Goal: Task Accomplishment & Management: Manage account settings

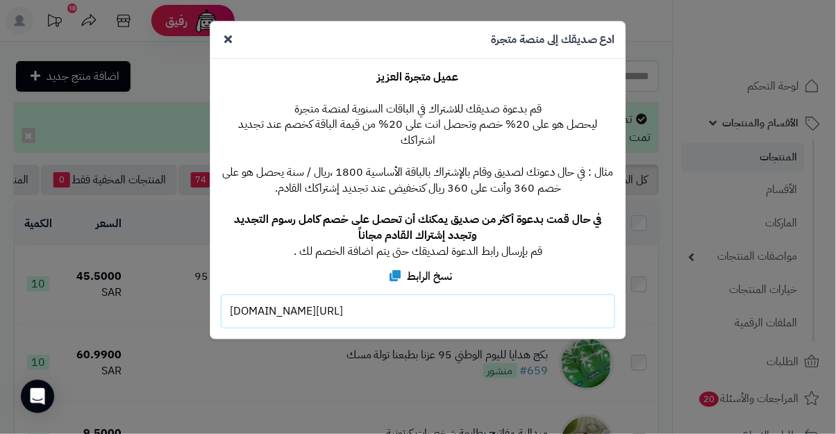
click at [183, 78] on div "**********" at bounding box center [418, 217] width 836 height 434
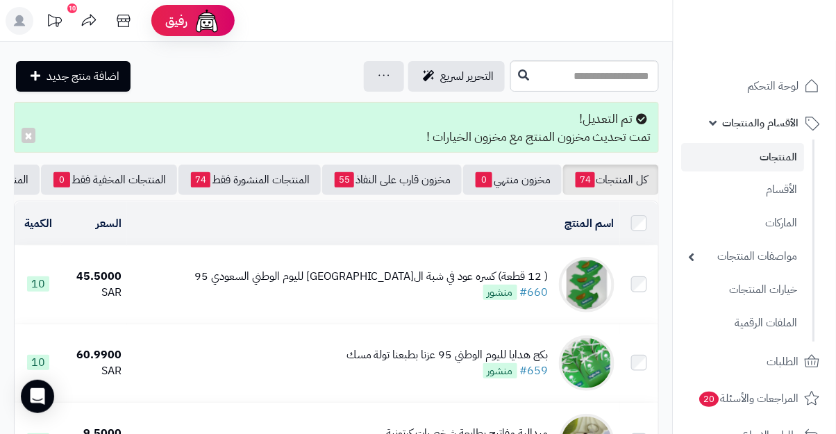
click at [54, 23] on icon at bounding box center [55, 20] width 14 height 12
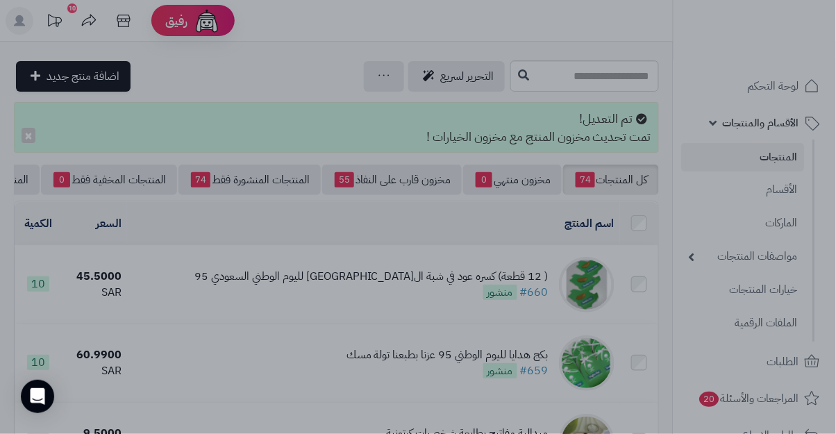
click at [239, 94] on div at bounding box center [418, 217] width 836 height 434
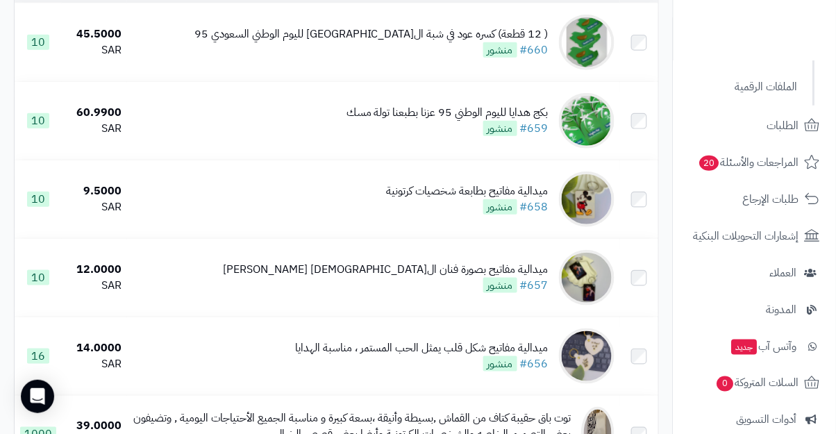
scroll to position [237, 0]
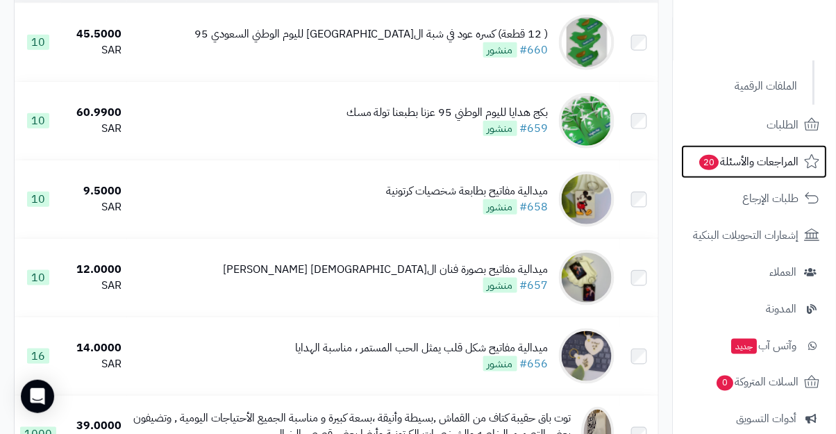
click at [771, 171] on span "المراجعات والأسئلة 20" at bounding box center [748, 161] width 101 height 19
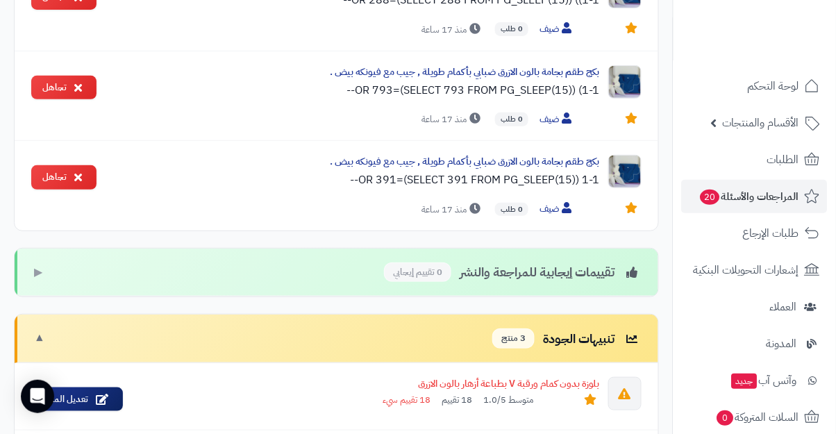
scroll to position [1258, 0]
click at [77, 172] on icon at bounding box center [78, 176] width 8 height 11
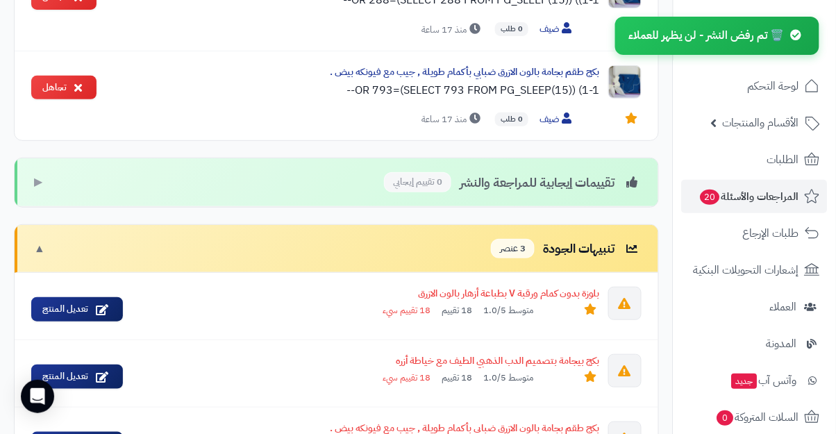
click at [89, 90] on button "تجاهل" at bounding box center [63, 88] width 65 height 24
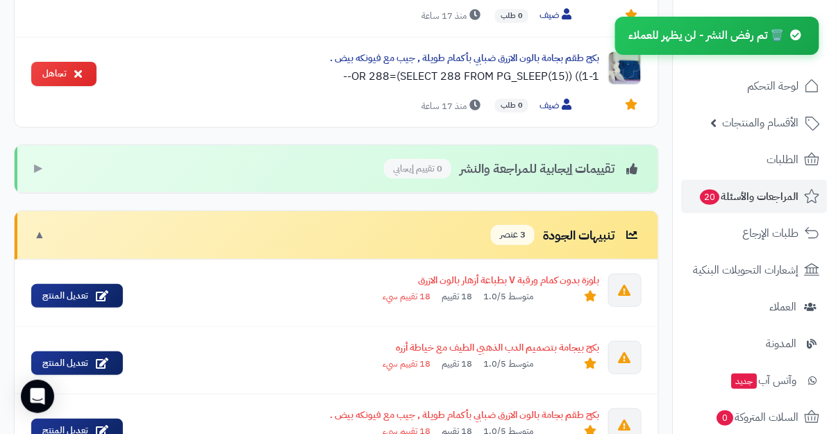
scroll to position [1178, 0]
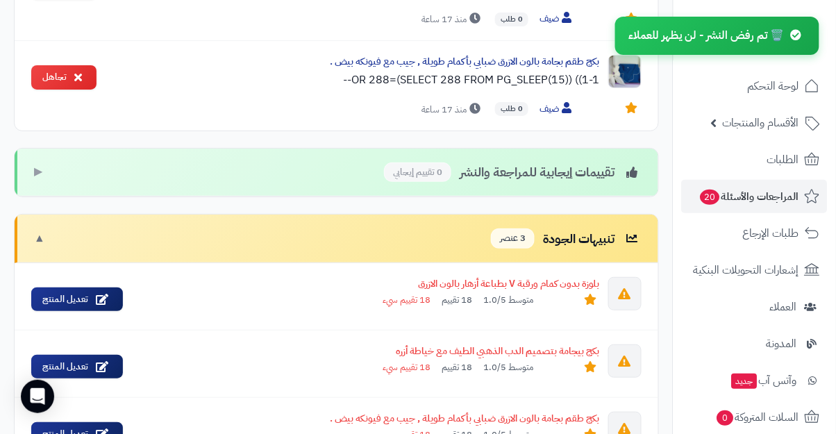
click at [87, 71] on button "تجاهل" at bounding box center [63, 77] width 65 height 24
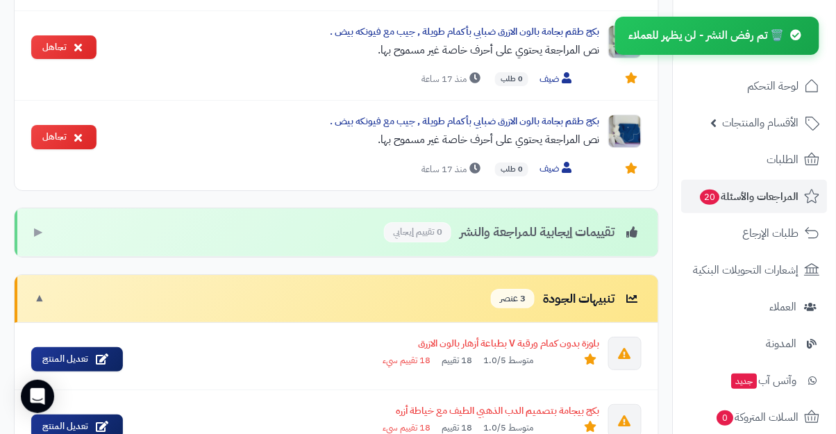
scroll to position [1027, 0]
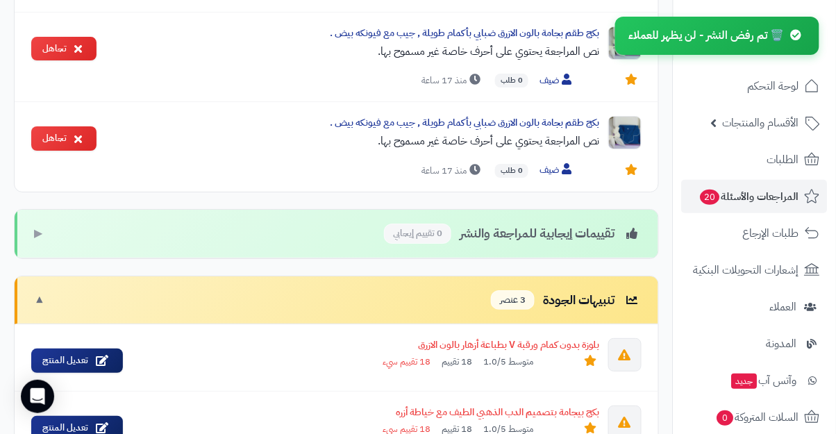
click at [67, 132] on button "تجاهل" at bounding box center [63, 138] width 65 height 24
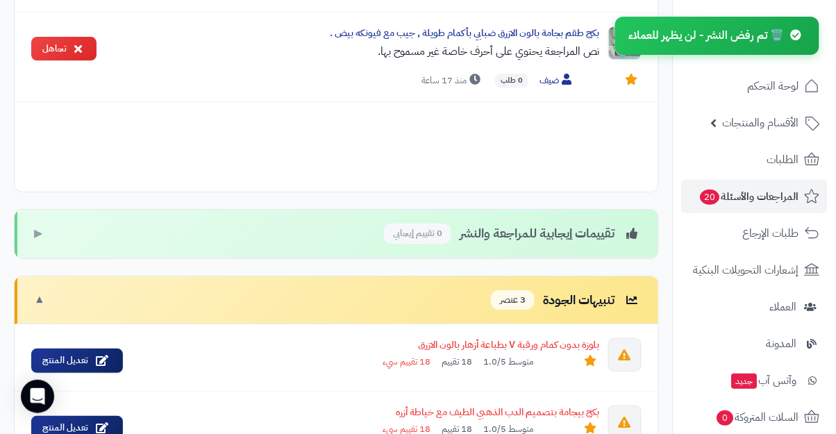
click at [73, 56] on button "تجاهل" at bounding box center [63, 49] width 65 height 24
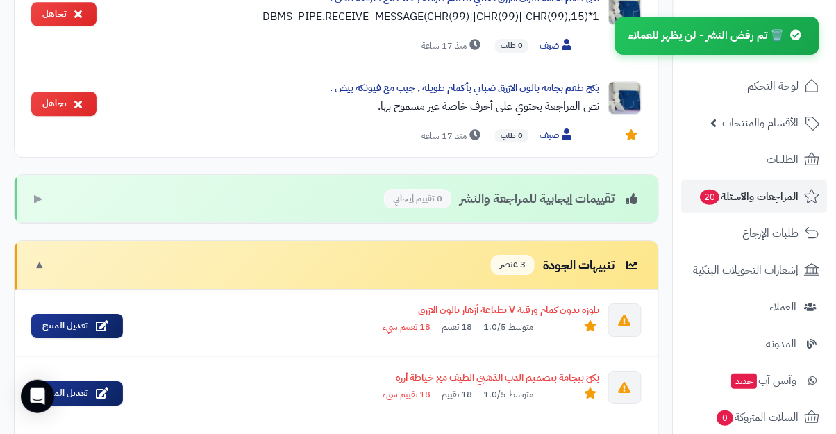
scroll to position [881, 0]
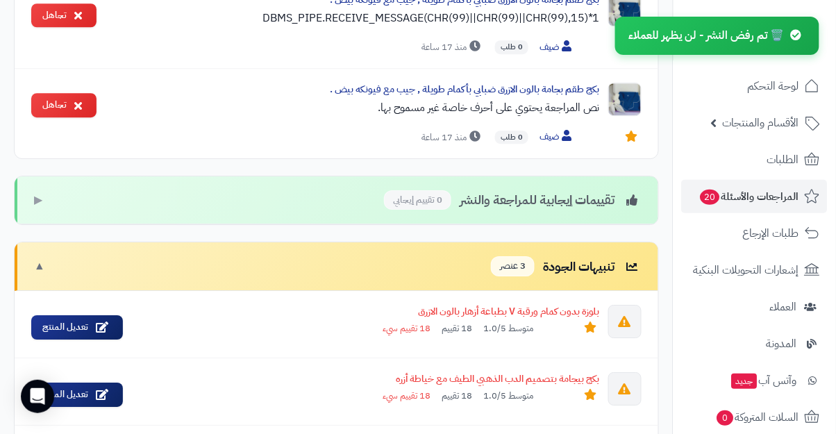
click at [83, 103] on button "تجاهل" at bounding box center [63, 105] width 65 height 24
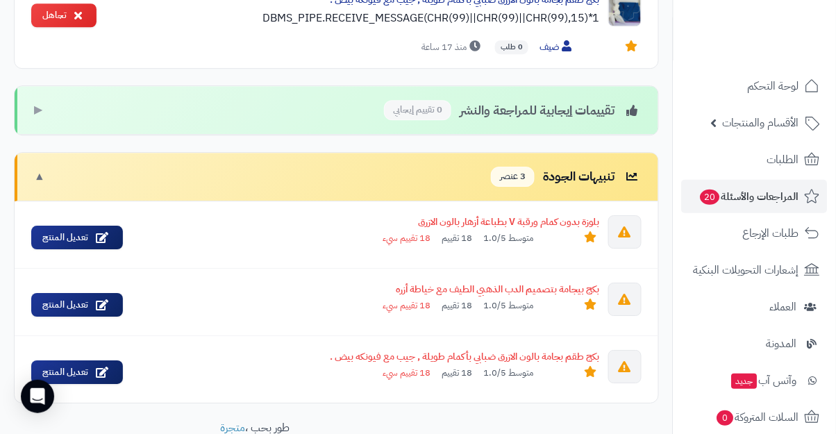
click at [83, 13] on button "تجاهل" at bounding box center [63, 15] width 65 height 24
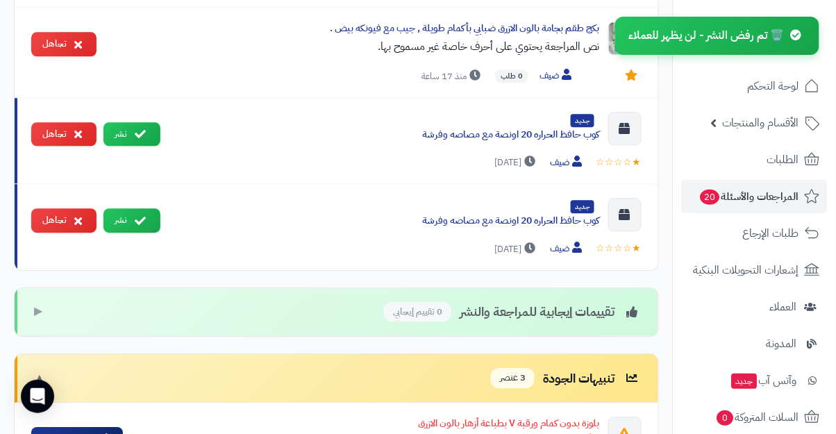
scroll to position [761, 0]
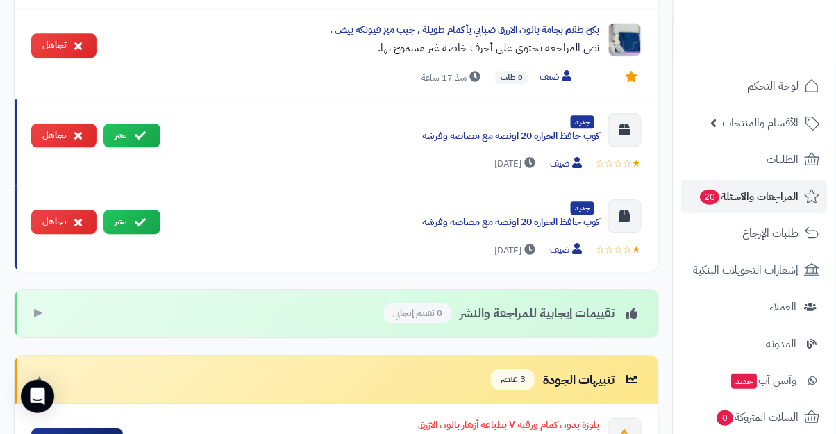
click at [137, 134] on icon at bounding box center [140, 135] width 11 height 11
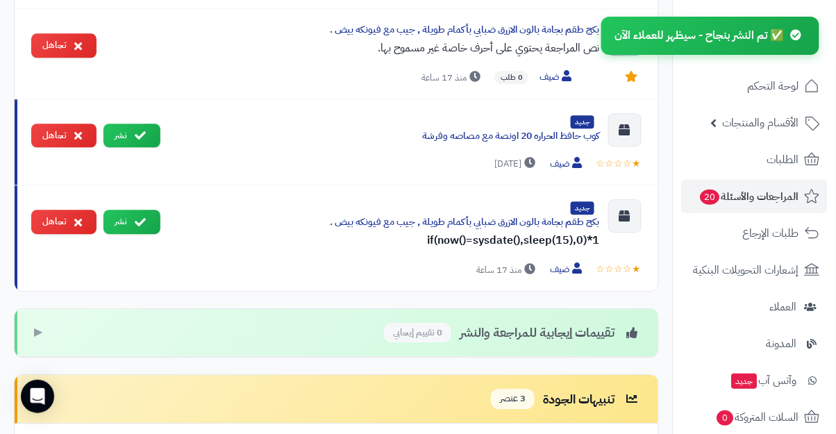
click at [140, 138] on icon at bounding box center [140, 135] width 11 height 11
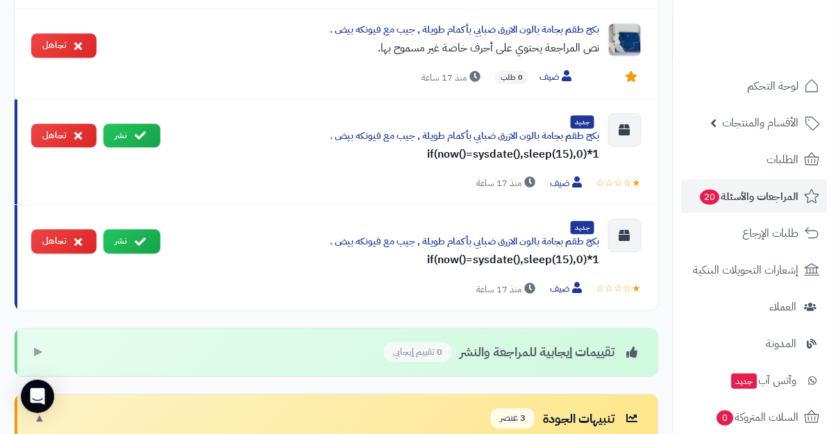
click at [69, 140] on button "تجاهل" at bounding box center [63, 136] width 65 height 24
click at [87, 137] on button "تجاهل" at bounding box center [63, 136] width 65 height 24
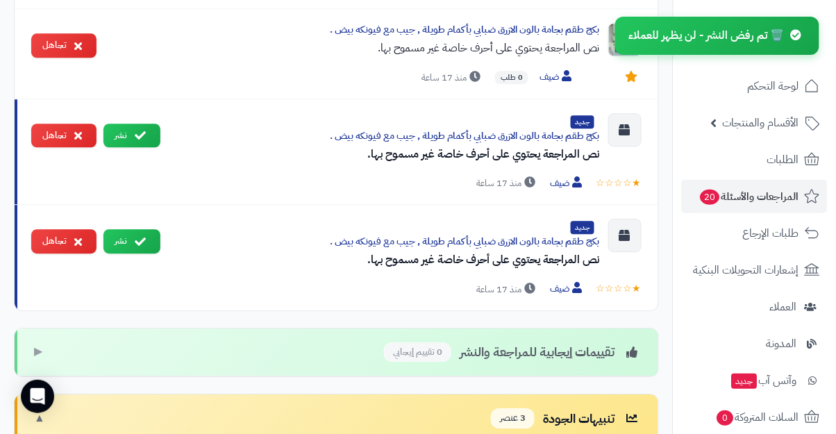
click at [77, 136] on icon at bounding box center [78, 135] width 8 height 11
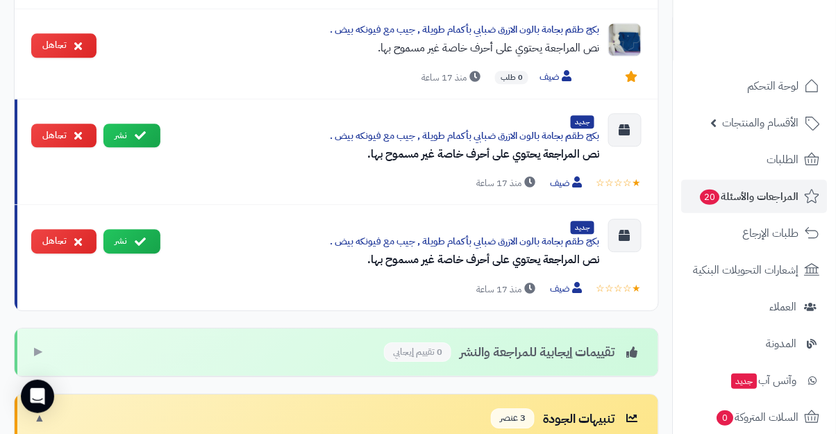
click at [74, 140] on button "تجاهل" at bounding box center [63, 136] width 65 height 24
click at [87, 37] on button "تجاهل" at bounding box center [63, 45] width 65 height 24
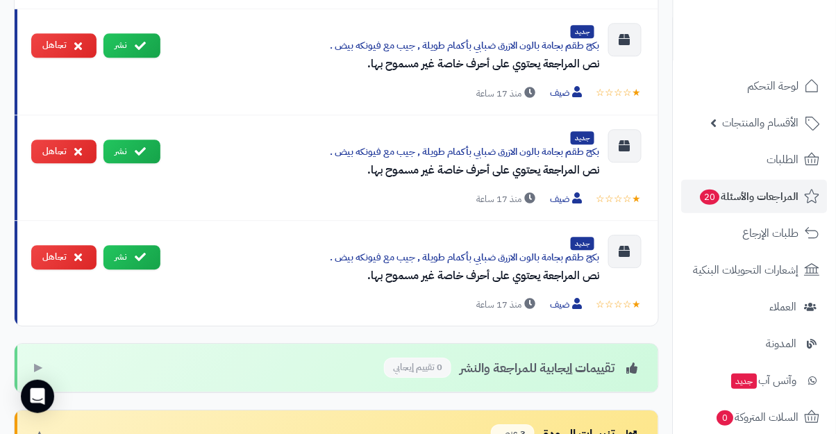
click at [77, 153] on icon at bounding box center [78, 151] width 8 height 11
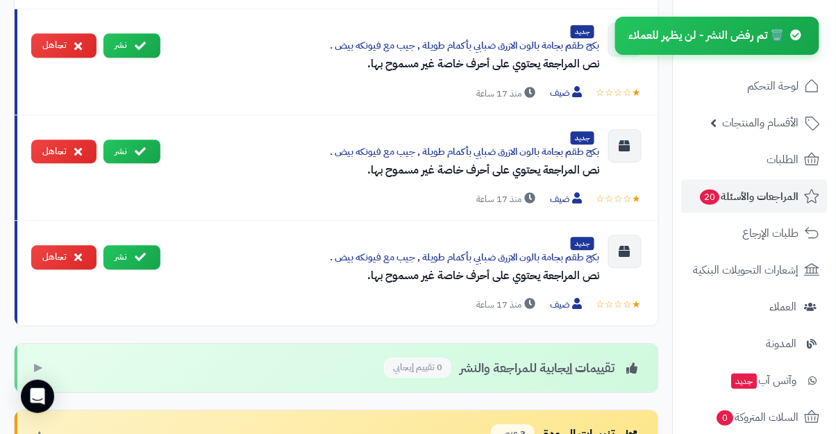
click at [74, 151] on icon at bounding box center [78, 151] width 8 height 11
click at [77, 149] on icon at bounding box center [78, 151] width 8 height 11
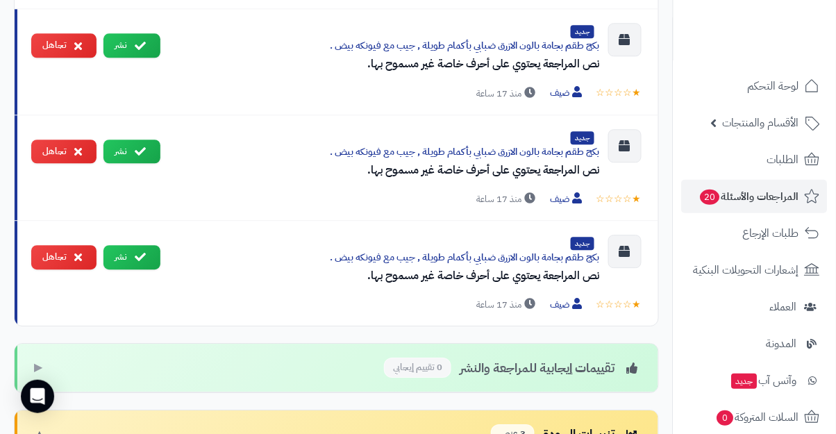
click at [78, 147] on icon at bounding box center [78, 151] width 8 height 11
click at [81, 153] on icon at bounding box center [78, 151] width 8 height 11
click at [72, 153] on button "تجاهل" at bounding box center [63, 152] width 65 height 24
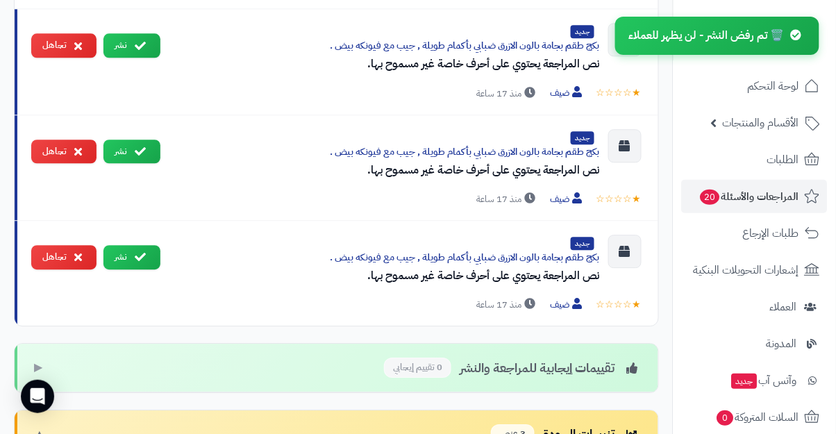
click at [77, 153] on icon at bounding box center [78, 151] width 8 height 11
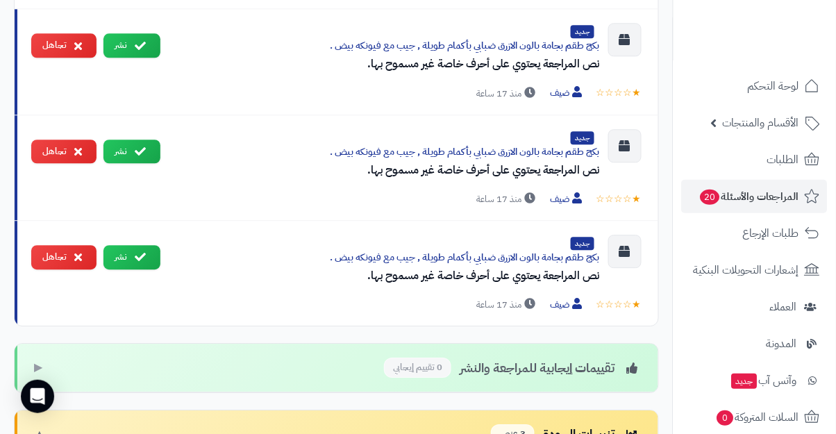
click at [67, 53] on button "تجاهل" at bounding box center [63, 45] width 65 height 24
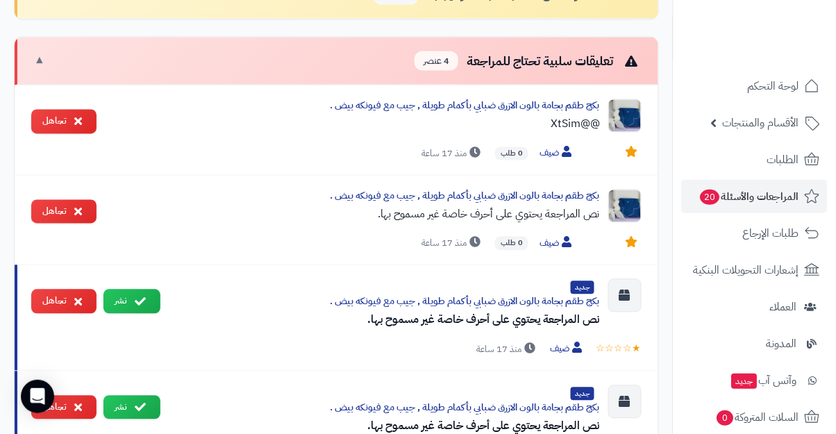
scroll to position [515, 0]
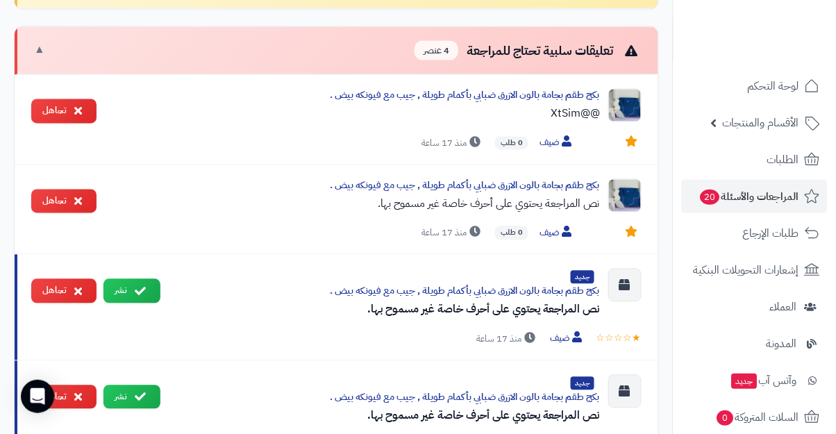
click at [80, 200] on icon at bounding box center [78, 201] width 8 height 11
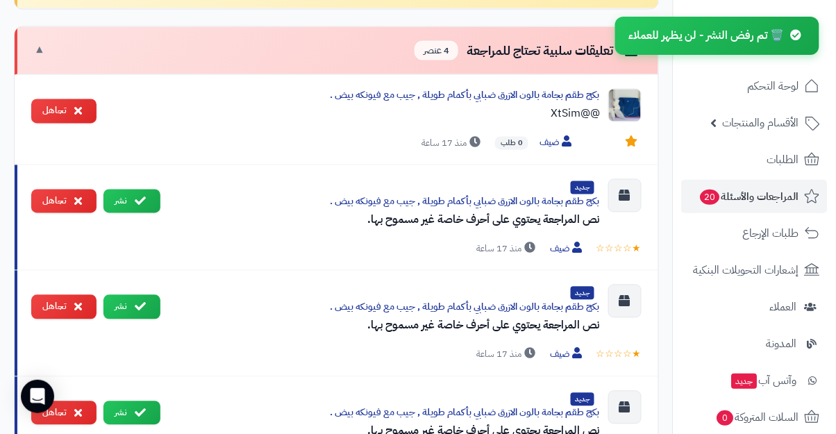
click at [79, 111] on icon at bounding box center [78, 110] width 8 height 11
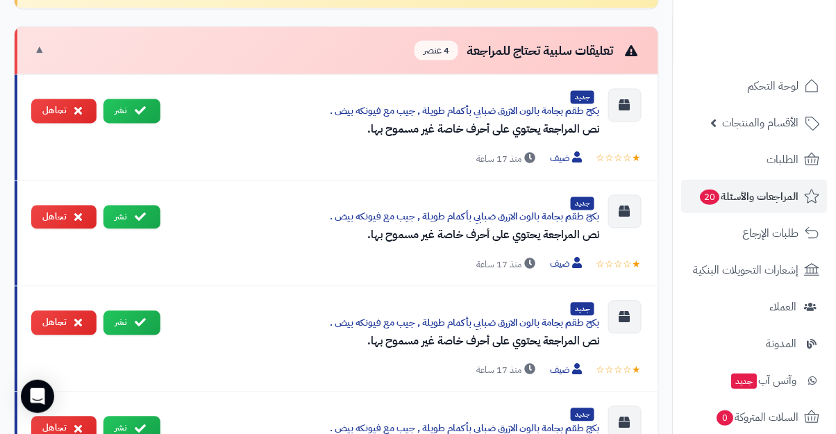
click at [84, 214] on button "تجاهل" at bounding box center [63, 217] width 65 height 24
click at [74, 317] on icon at bounding box center [78, 322] width 8 height 11
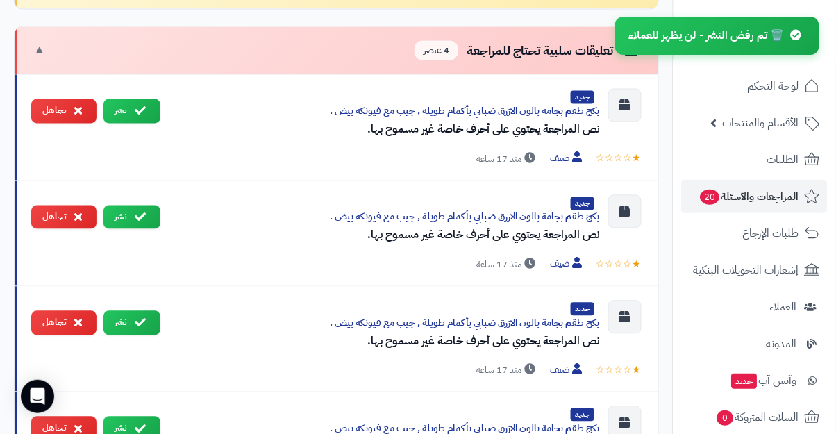
click at [75, 117] on button "تجاهل" at bounding box center [63, 111] width 65 height 24
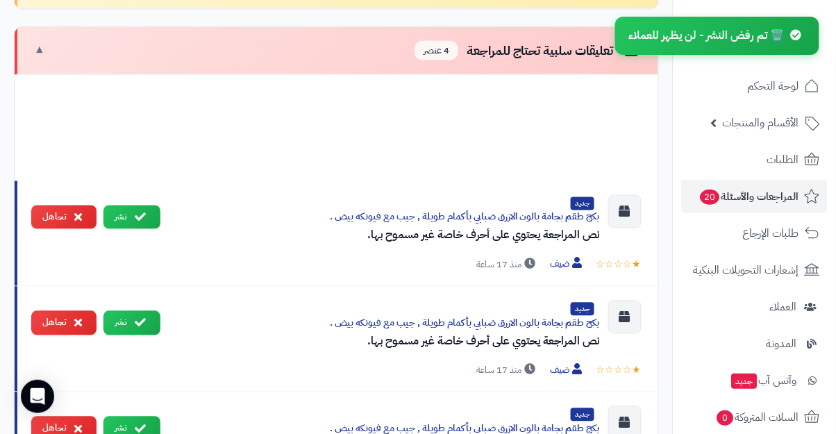
click at [78, 317] on icon at bounding box center [78, 322] width 8 height 11
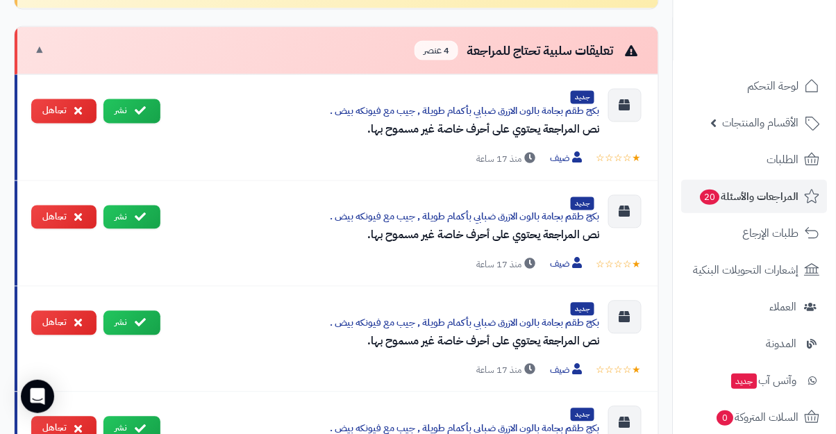
click at [64, 212] on button "تجاهل" at bounding box center [63, 217] width 65 height 24
click at [57, 321] on button "تجاهل" at bounding box center [63, 323] width 65 height 24
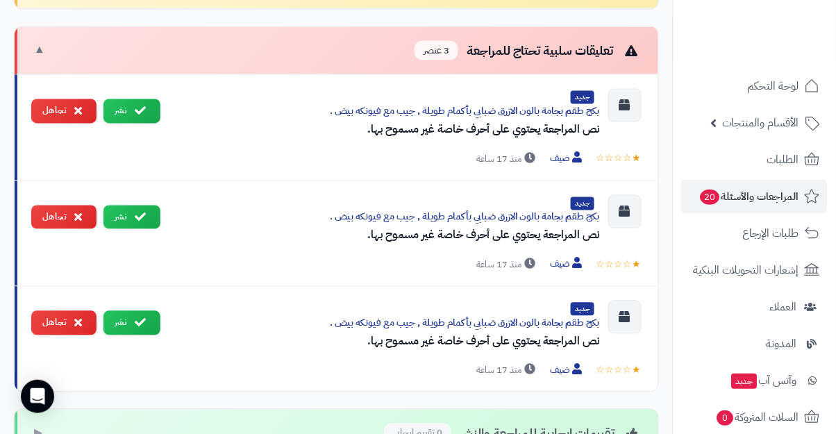
click at [65, 323] on button "تجاهل" at bounding box center [63, 323] width 65 height 24
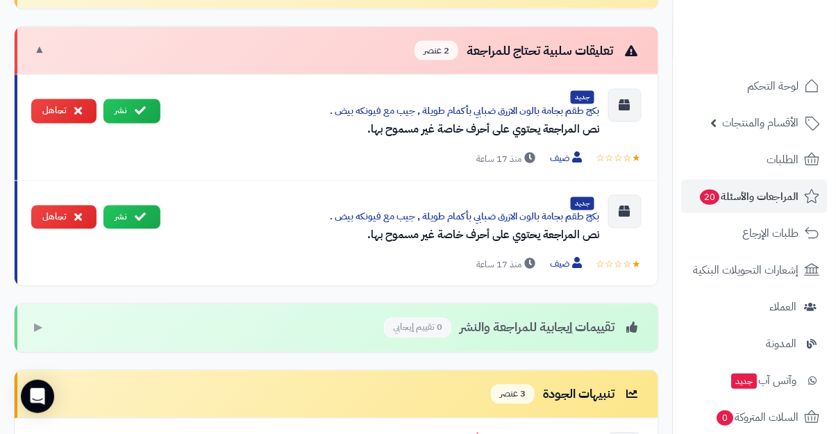
click at [68, 216] on button "تجاهل" at bounding box center [63, 217] width 65 height 24
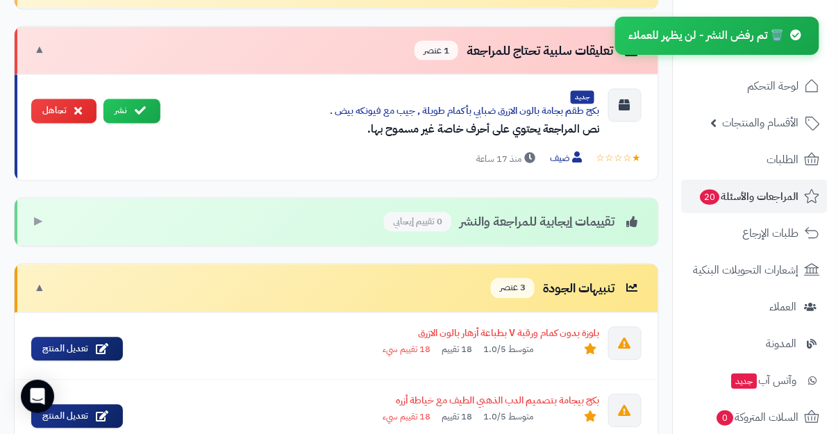
click at [67, 117] on button "تجاهل" at bounding box center [63, 111] width 65 height 24
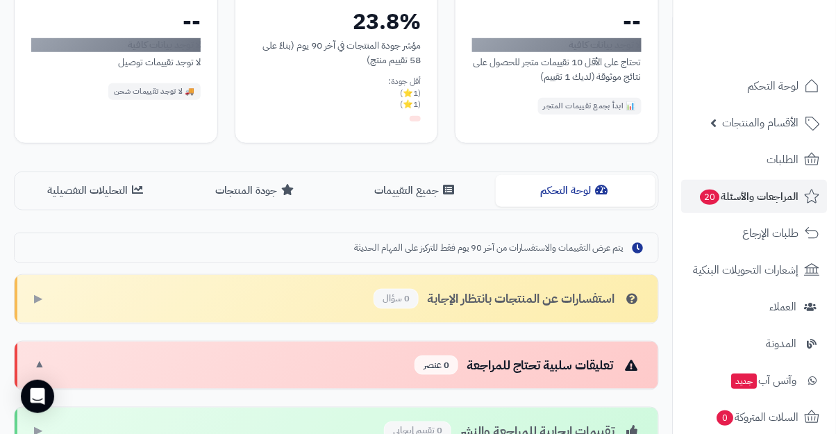
scroll to position [0, 0]
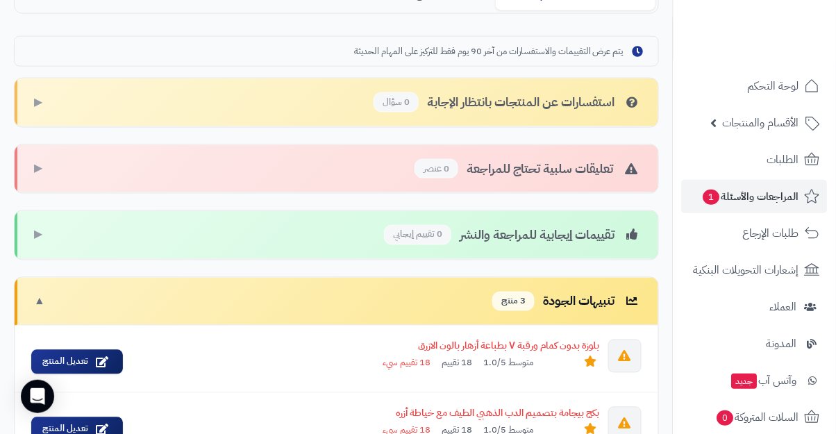
scroll to position [415, 0]
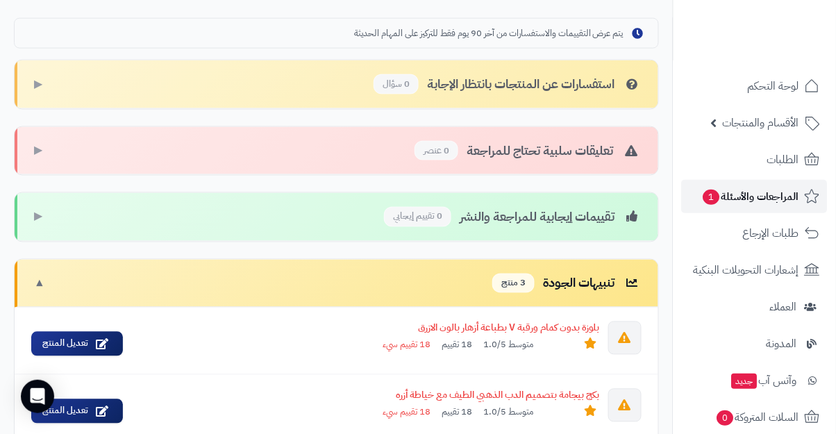
click at [750, 210] on link "المراجعات والأسئلة 1" at bounding box center [755, 196] width 146 height 33
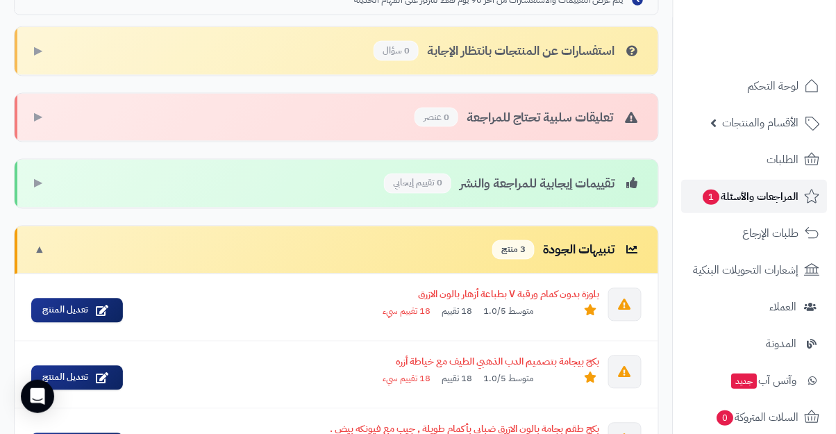
scroll to position [482, 0]
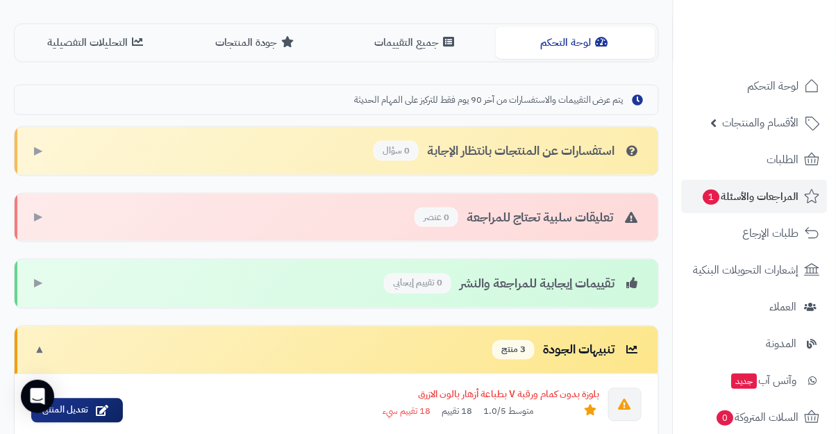
scroll to position [341, 0]
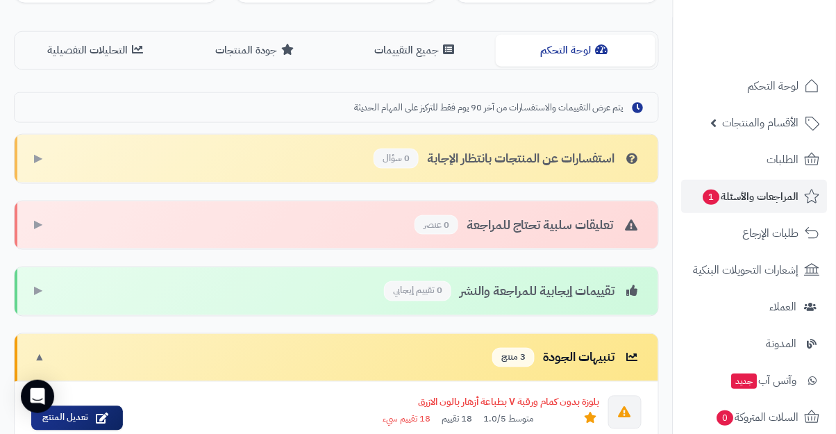
click at [568, 355] on div "تنبيهات الجودة 3 منتج" at bounding box center [566, 358] width 149 height 20
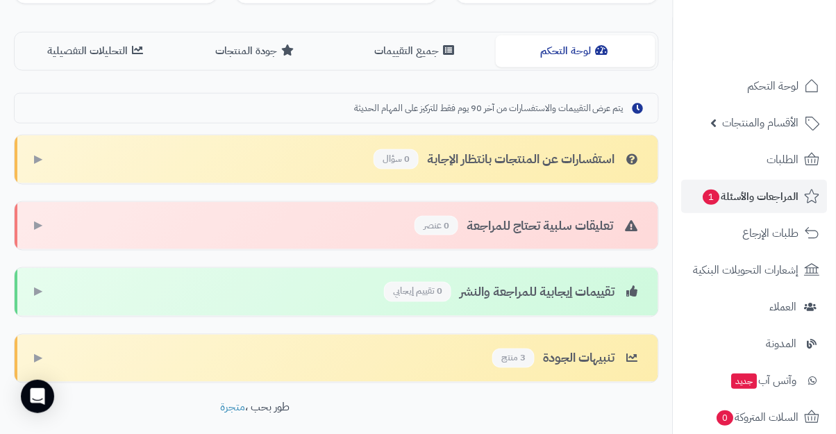
scroll to position [335, 0]
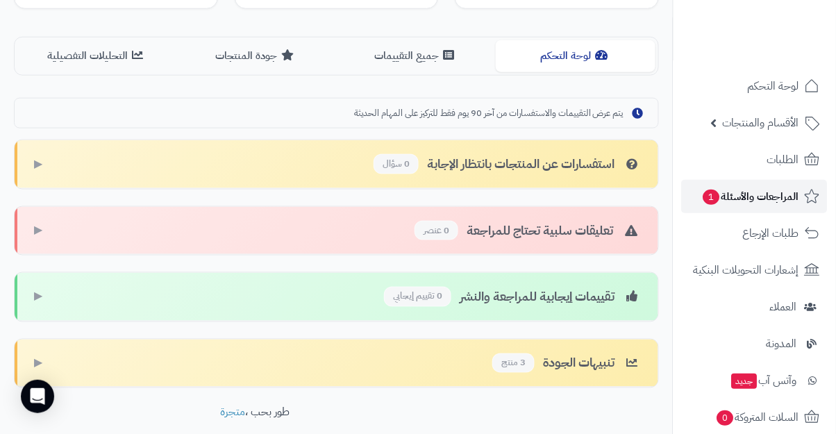
click at [739, 203] on span "المراجعات والأسئلة 1" at bounding box center [750, 196] width 97 height 19
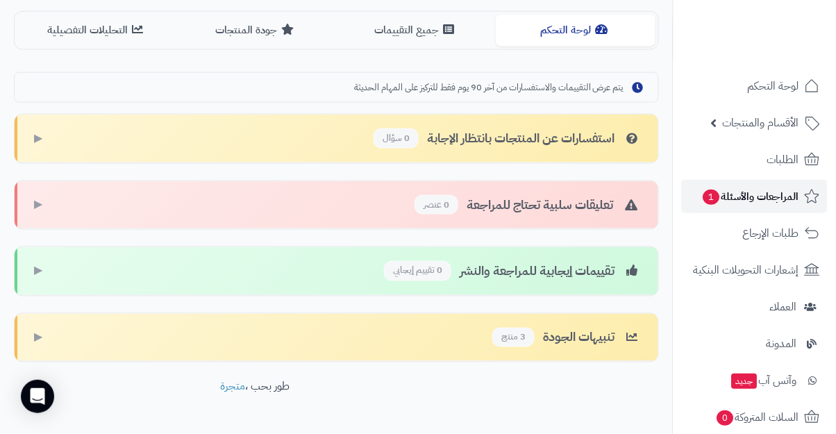
scroll to position [391, 0]
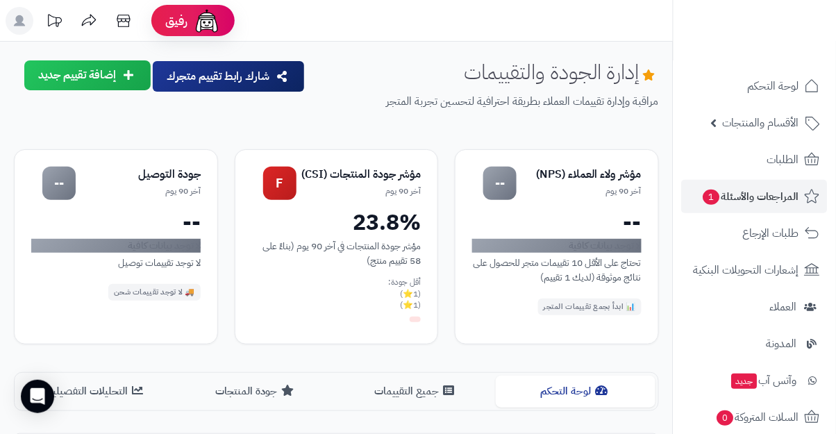
click at [604, 239] on div "لا توجد بيانات كافية" at bounding box center [556, 246] width 169 height 14
click at [677, 357] on li "المدونة" at bounding box center [754, 343] width 162 height 33
click at [27, 15] on rect at bounding box center [20, 21] width 28 height 28
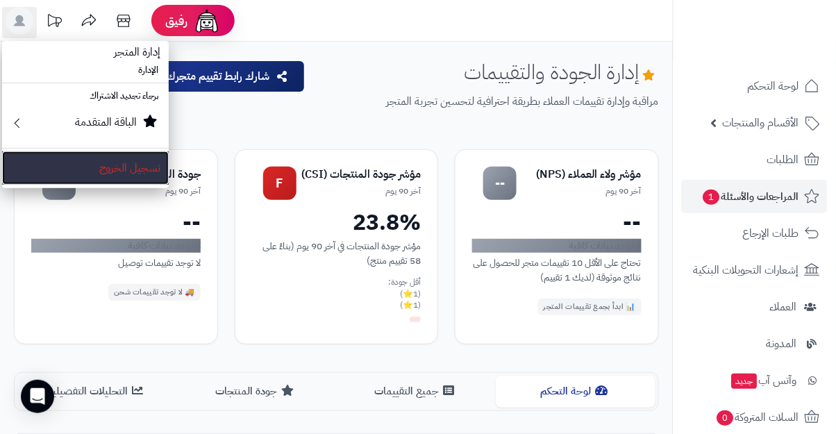
click at [133, 179] on link "تسجيل الخروج" at bounding box center [85, 167] width 167 height 33
